Goal: Task Accomplishment & Management: Use online tool/utility

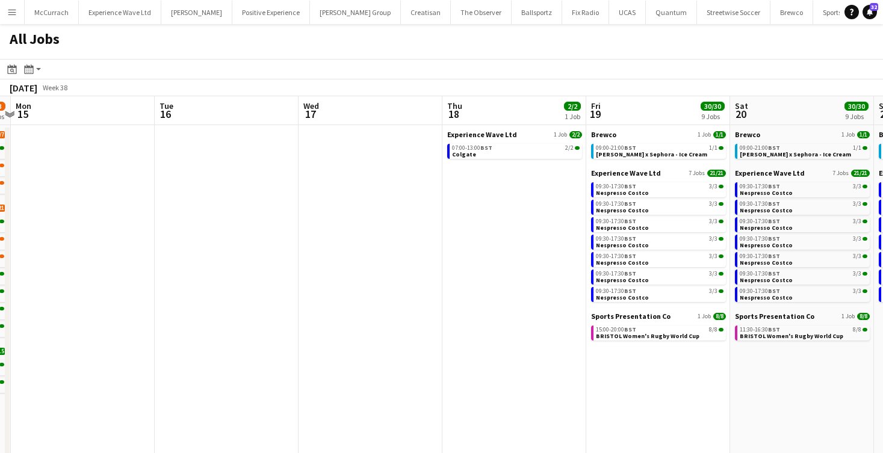
scroll to position [0, 376]
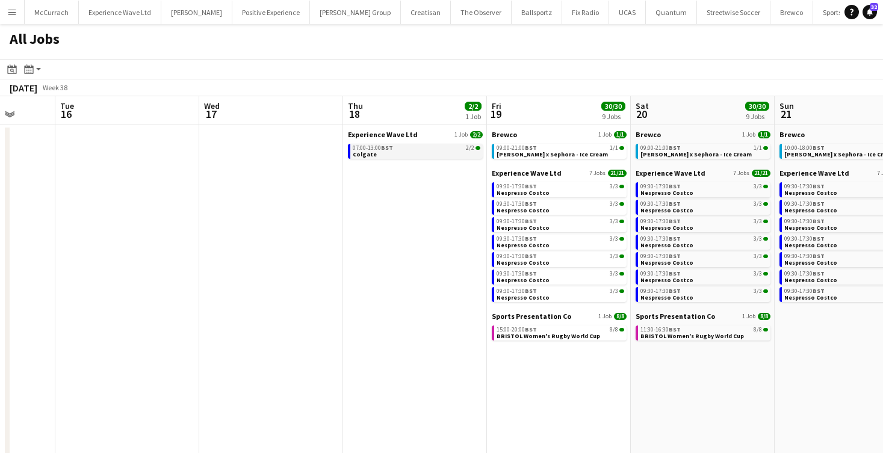
click at [396, 156] on link "07:00-13:00 BST 2/2 Colgate" at bounding box center [417, 151] width 128 height 14
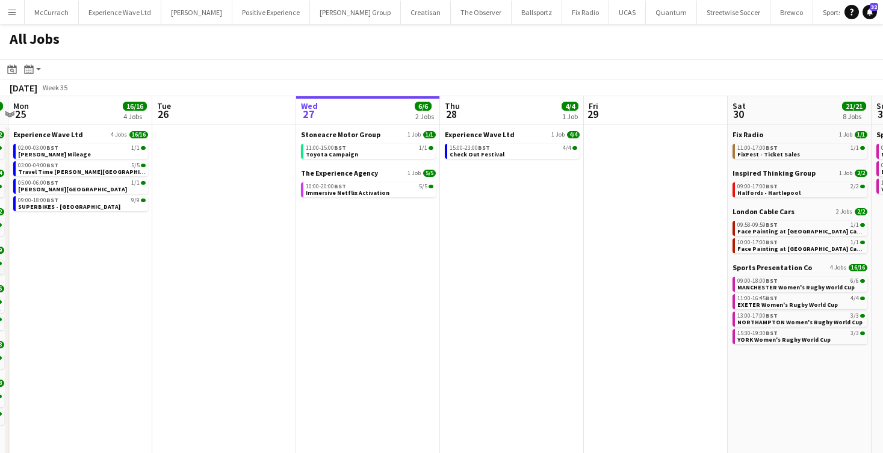
scroll to position [0, 596]
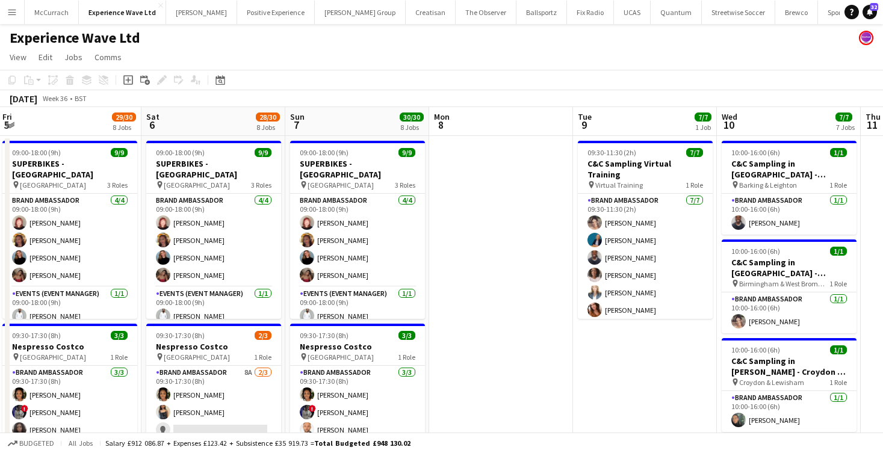
scroll to position [0, 256]
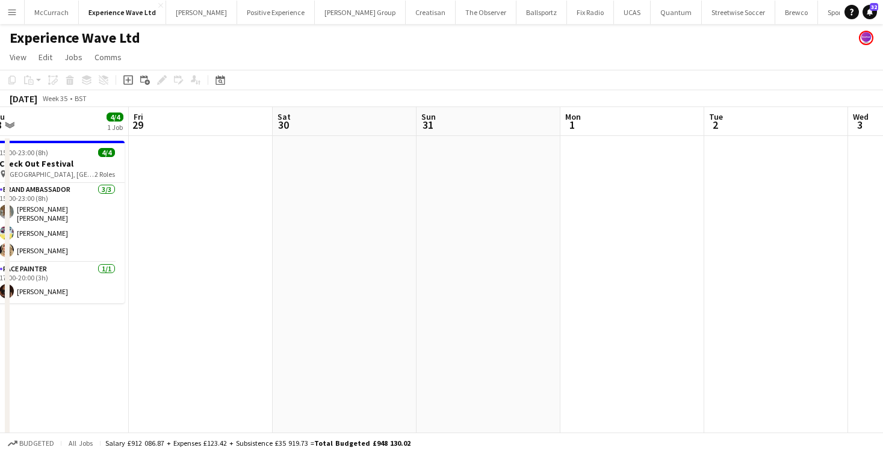
scroll to position [0, 263]
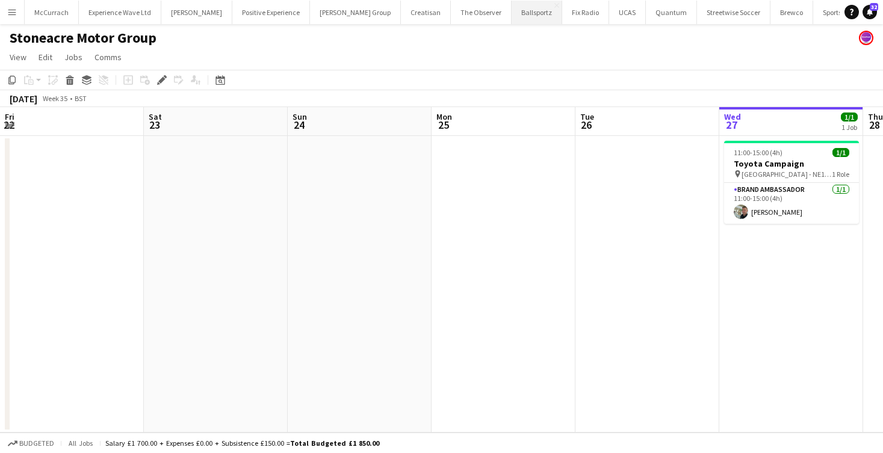
scroll to position [0, 534]
